Goal: Complete application form

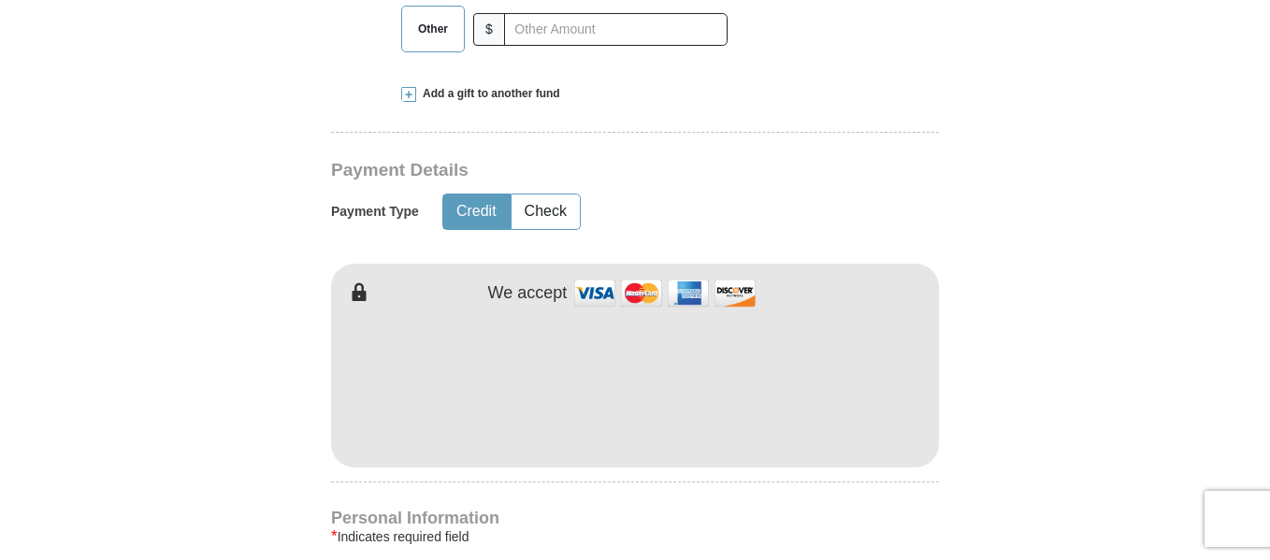
scroll to position [831, 0]
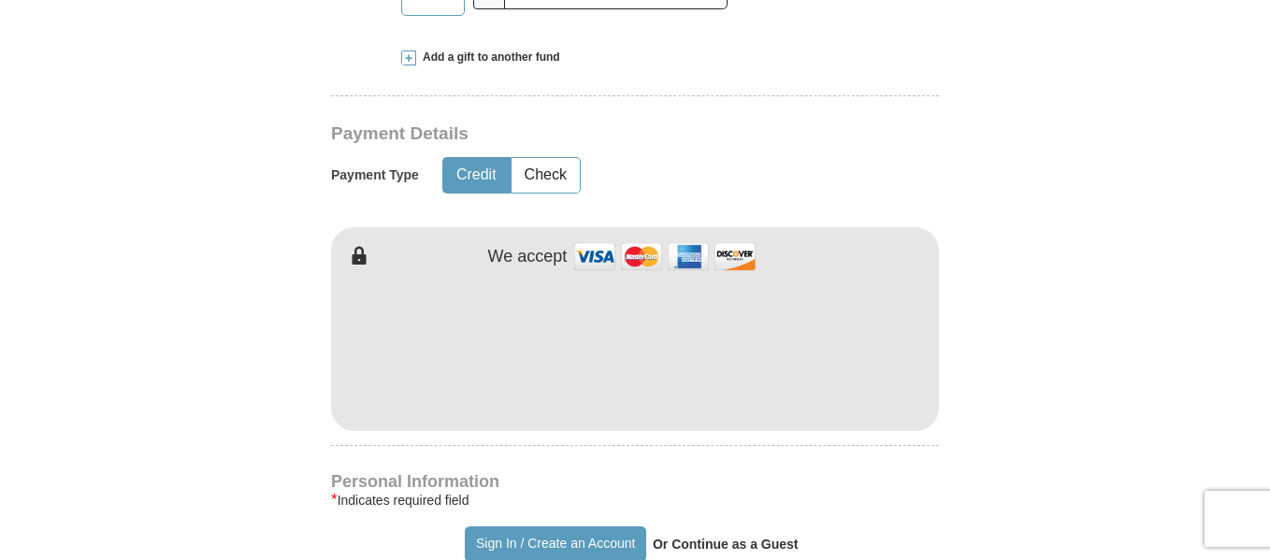
type input "[PERSON_NAME]"
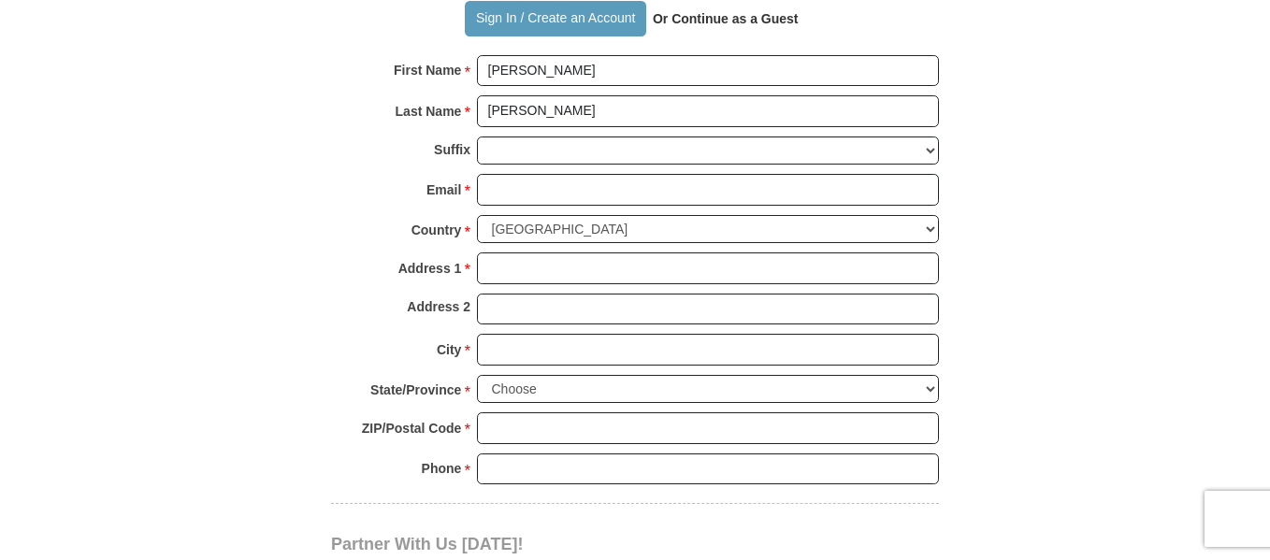
scroll to position [1369, 0]
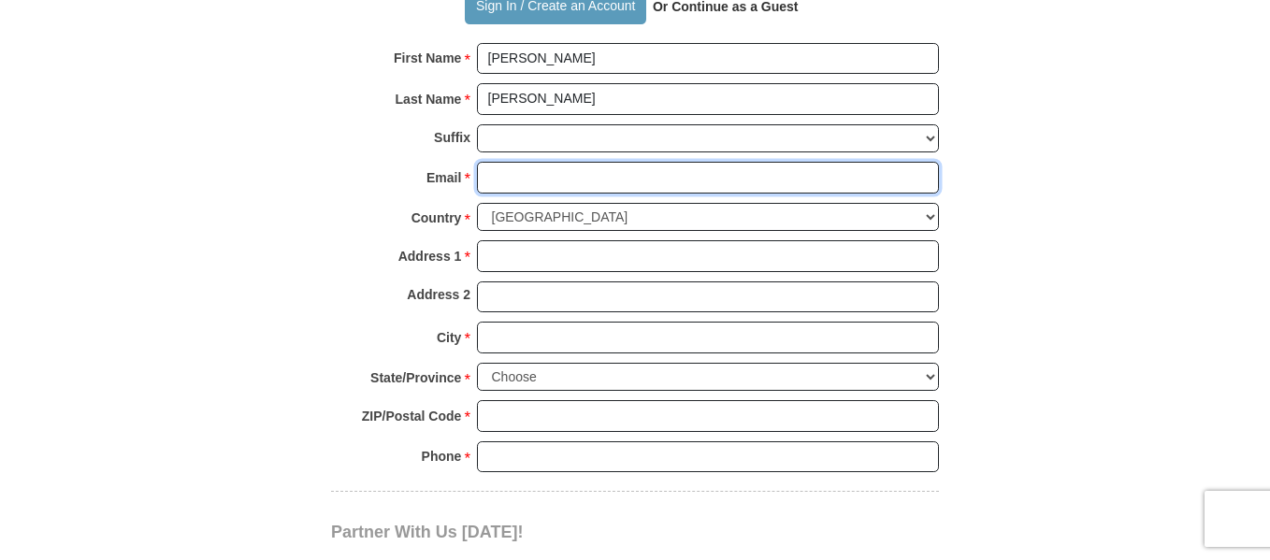
click at [497, 172] on input "Email *" at bounding box center [708, 178] width 462 height 32
type input "[EMAIL_ADDRESS][DOMAIN_NAME]"
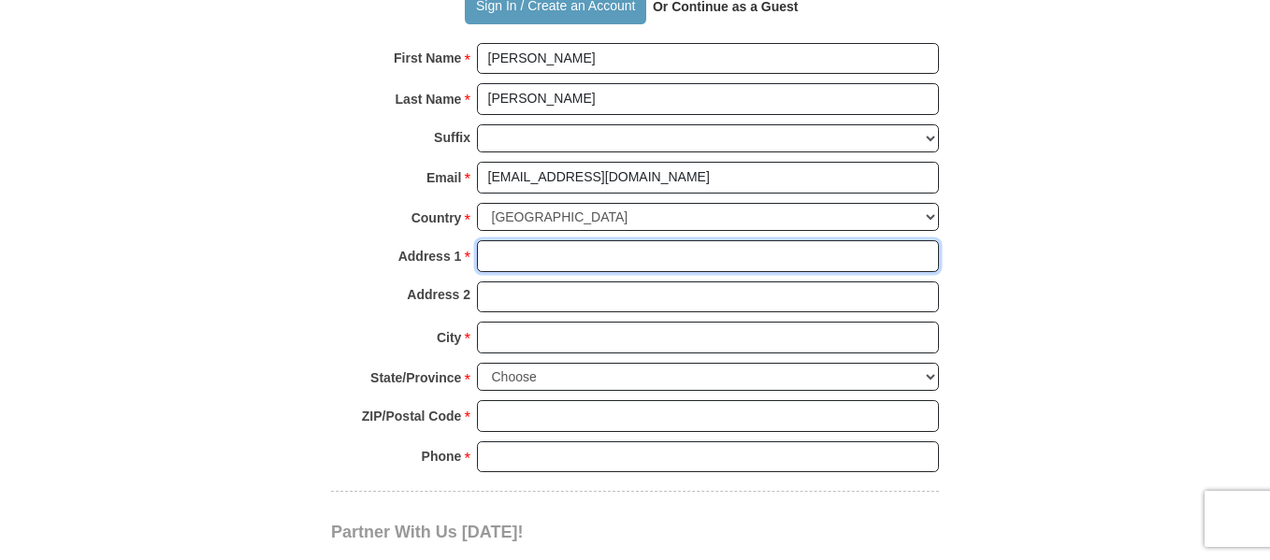
type input "[STREET_ADDRESS]"
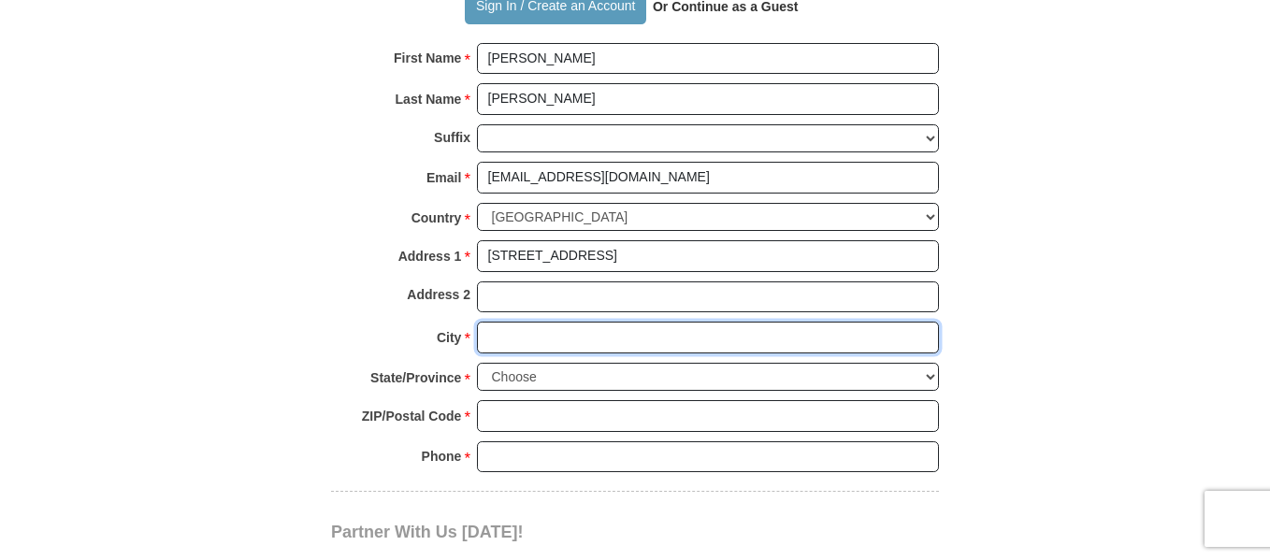
type input "Franklin"
select select "IN"
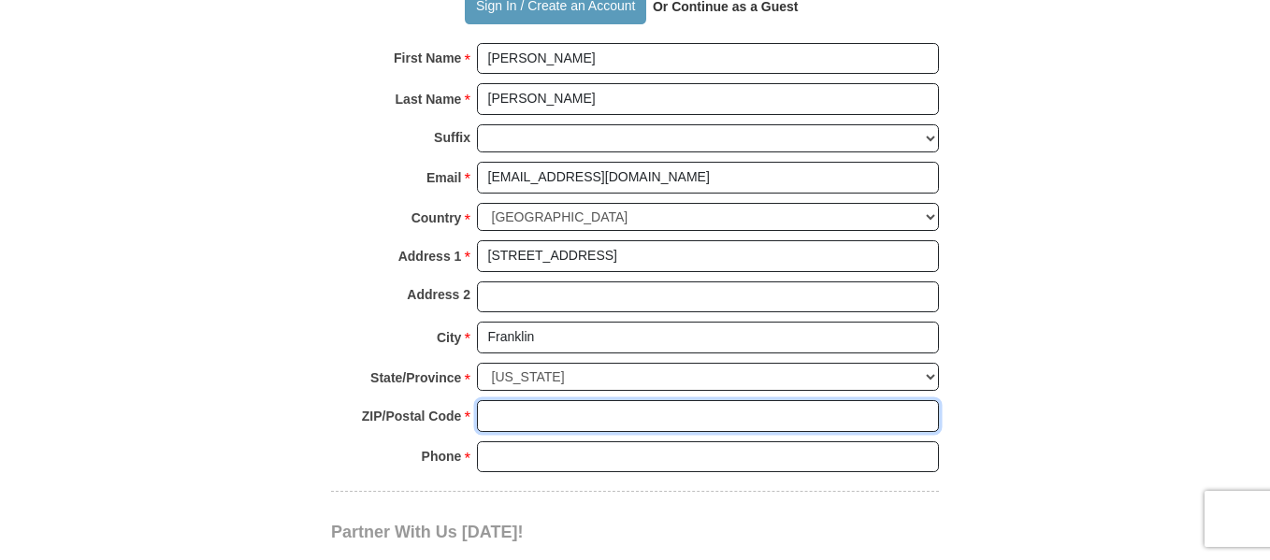
type input "46131"
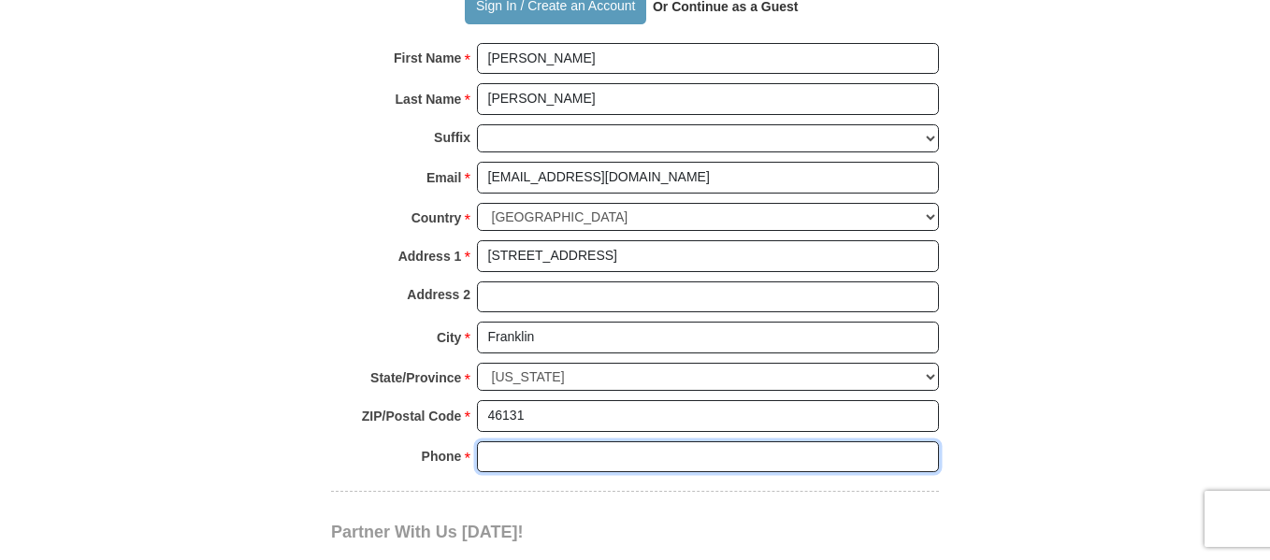
click at [513, 453] on input "Phone * *" at bounding box center [708, 457] width 462 height 32
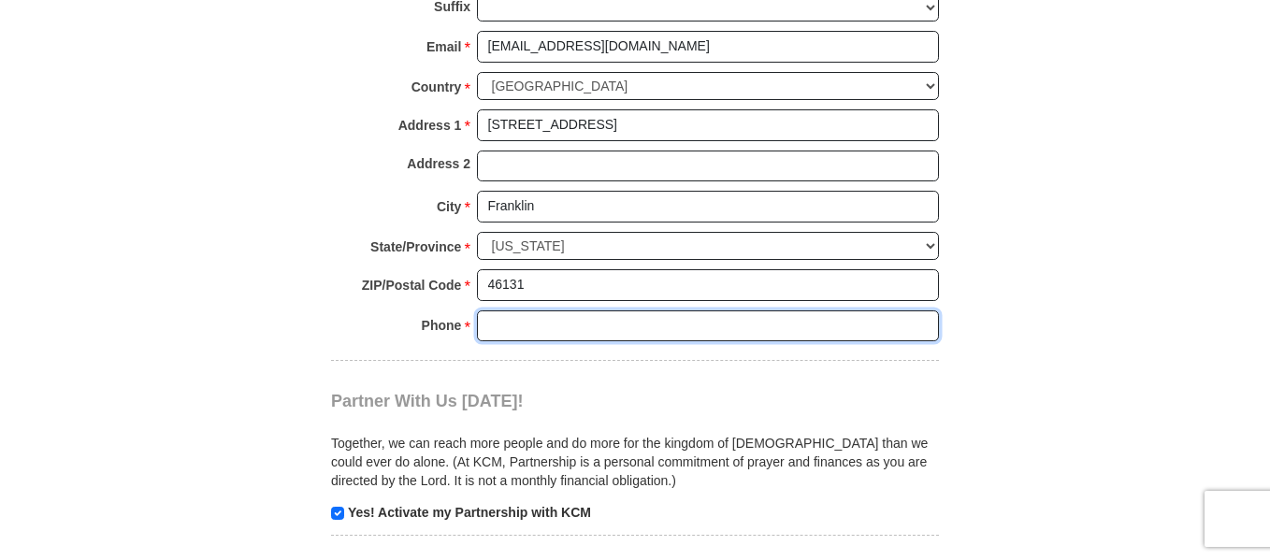
scroll to position [1508, 0]
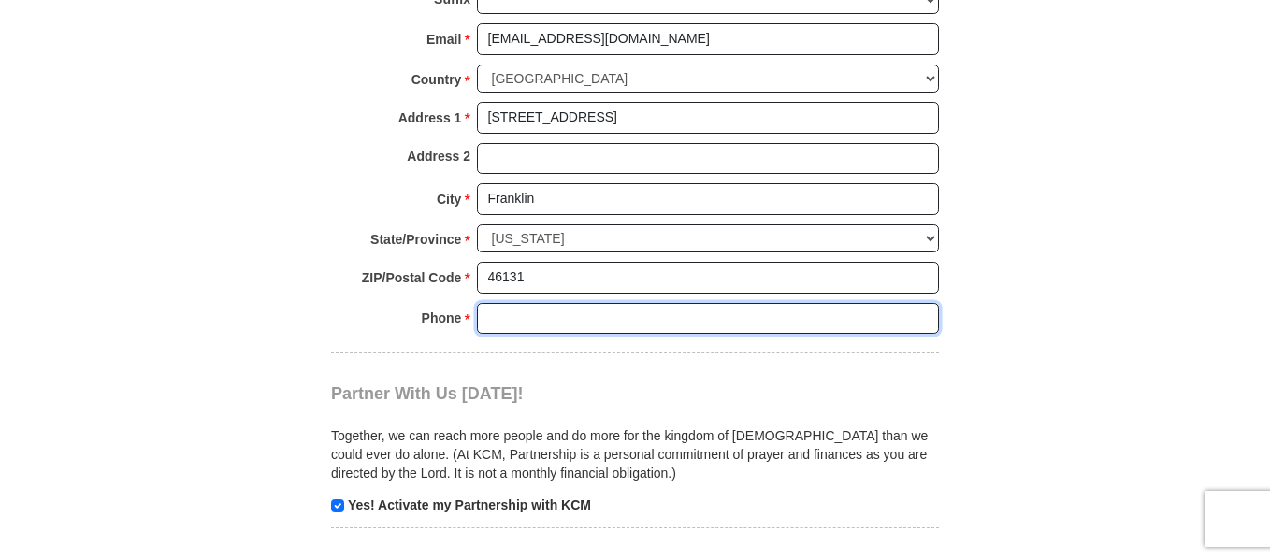
click at [511, 325] on input "Phone * *" at bounding box center [708, 319] width 462 height 32
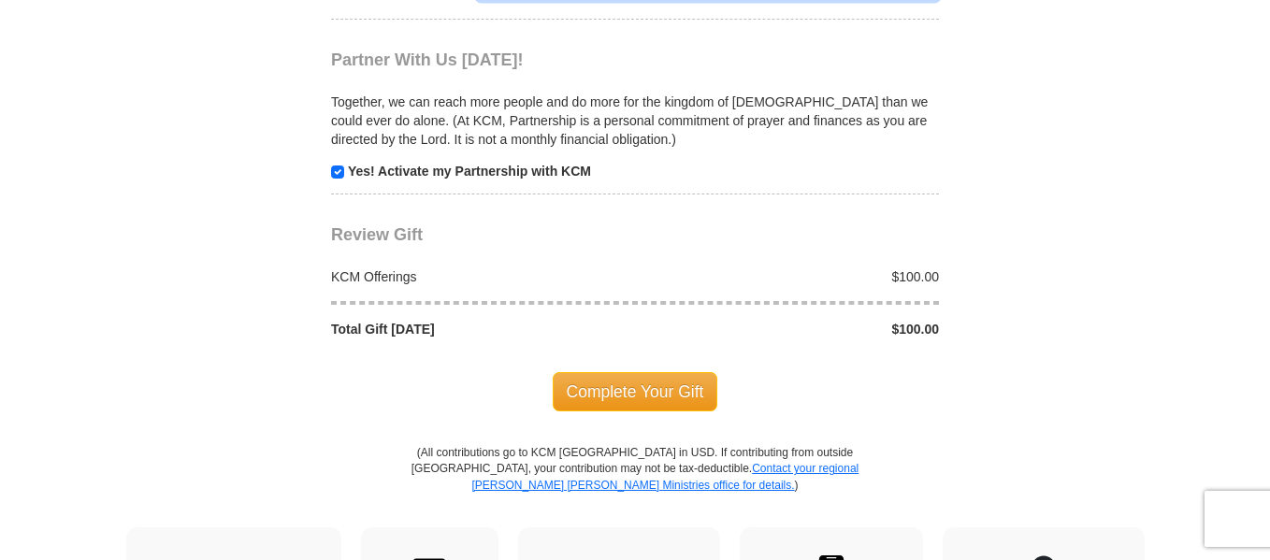
scroll to position [1896, 0]
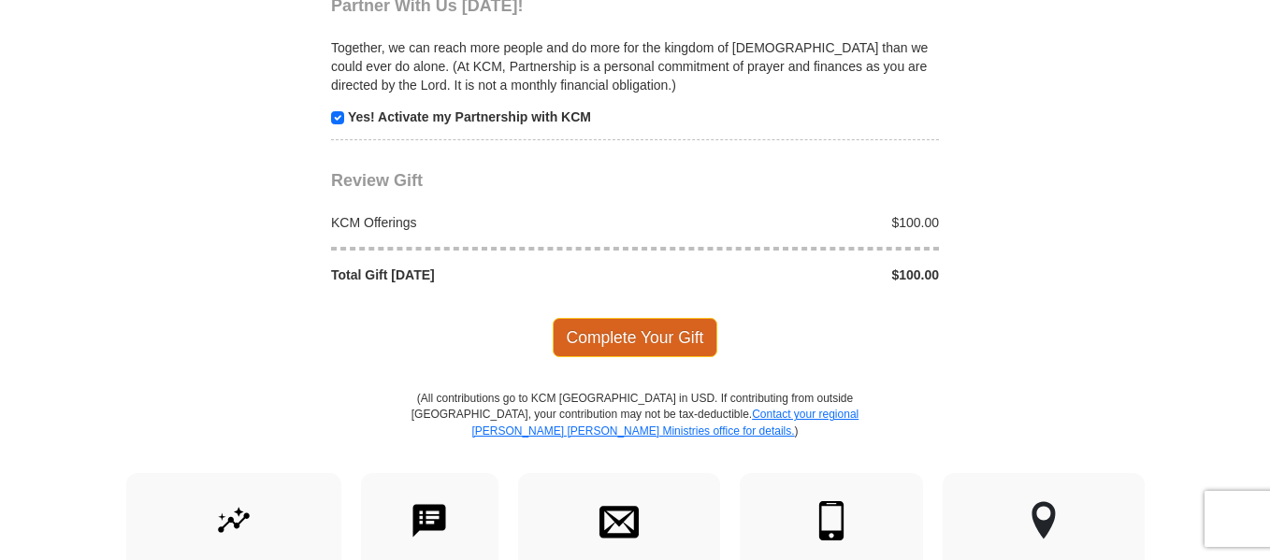
type input "3178688122"
click at [674, 343] on span "Complete Your Gift" at bounding box center [636, 337] width 166 height 39
